Goal: Find specific page/section: Find specific page/section

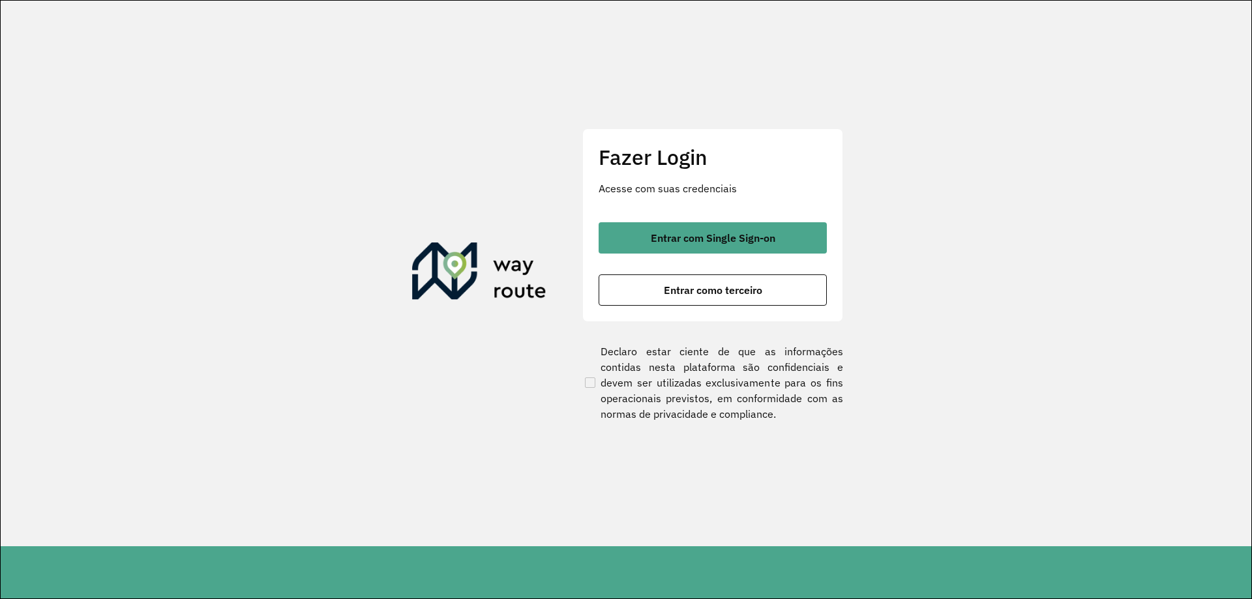
click at [698, 220] on div "Fazer Login Acesse com suas credenciais Entrar com Single Sign-on Entrar como t…" at bounding box center [712, 224] width 261 height 193
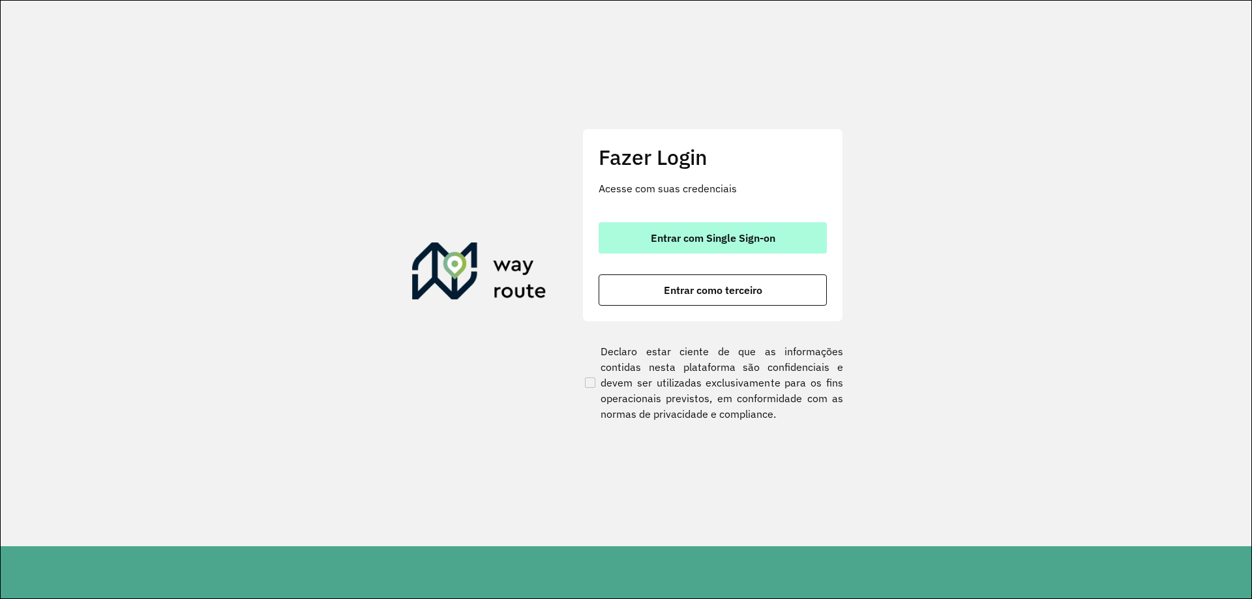
click at [710, 230] on button "Entrar com Single Sign-on" at bounding box center [713, 237] width 228 height 31
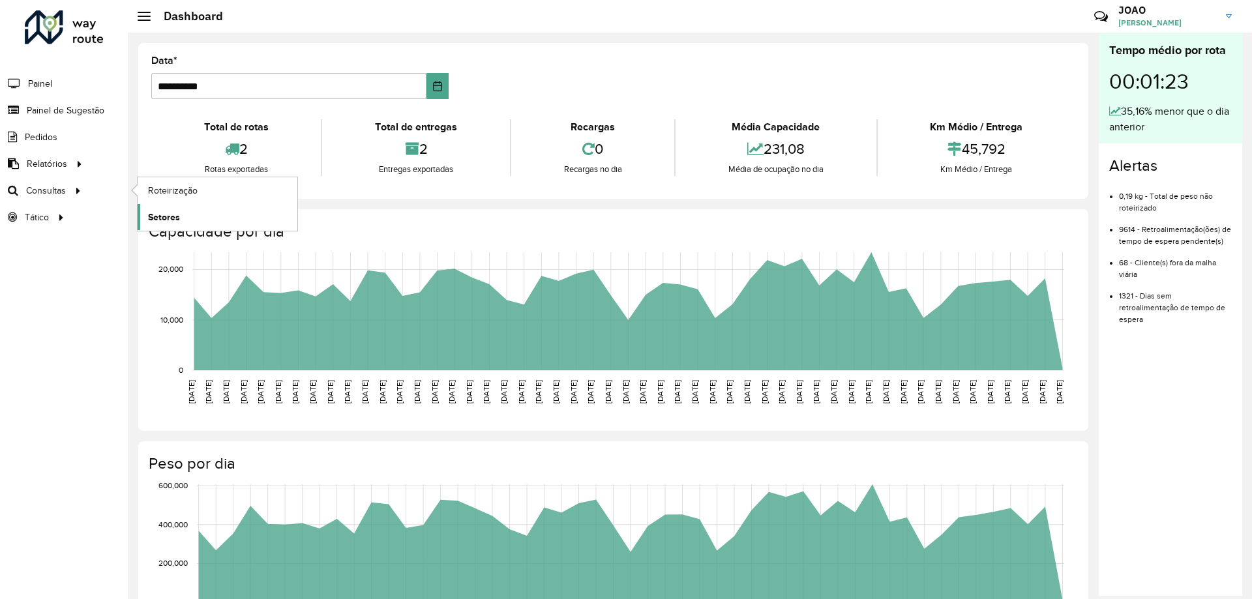
click at [175, 213] on span "Setores" at bounding box center [164, 218] width 32 height 14
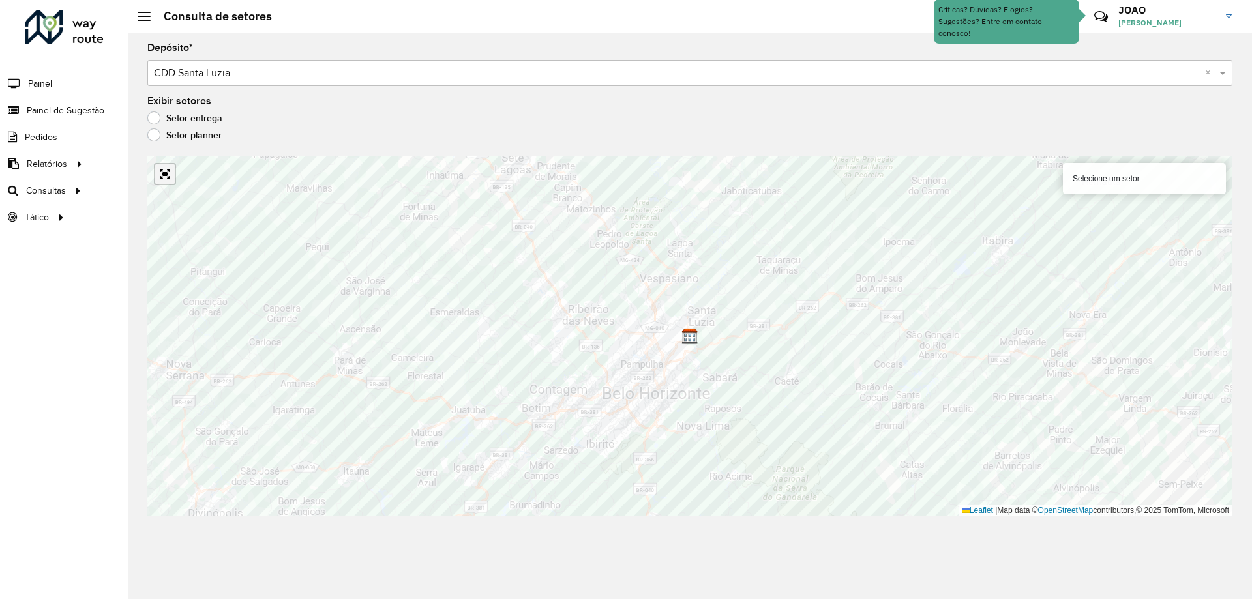
click at [166, 181] on link "Abrir mapa em tela cheia" at bounding box center [165, 174] width 20 height 20
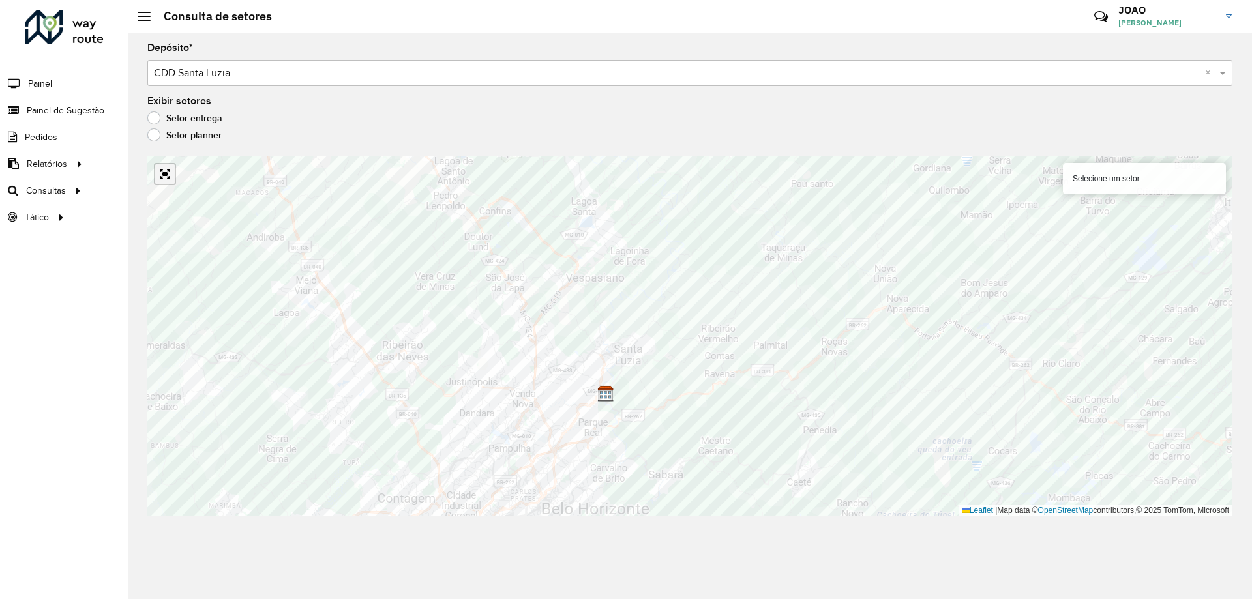
click at [158, 176] on link "Abrir mapa em tela cheia" at bounding box center [165, 174] width 20 height 20
